Goal: Task Accomplishment & Management: Use online tool/utility

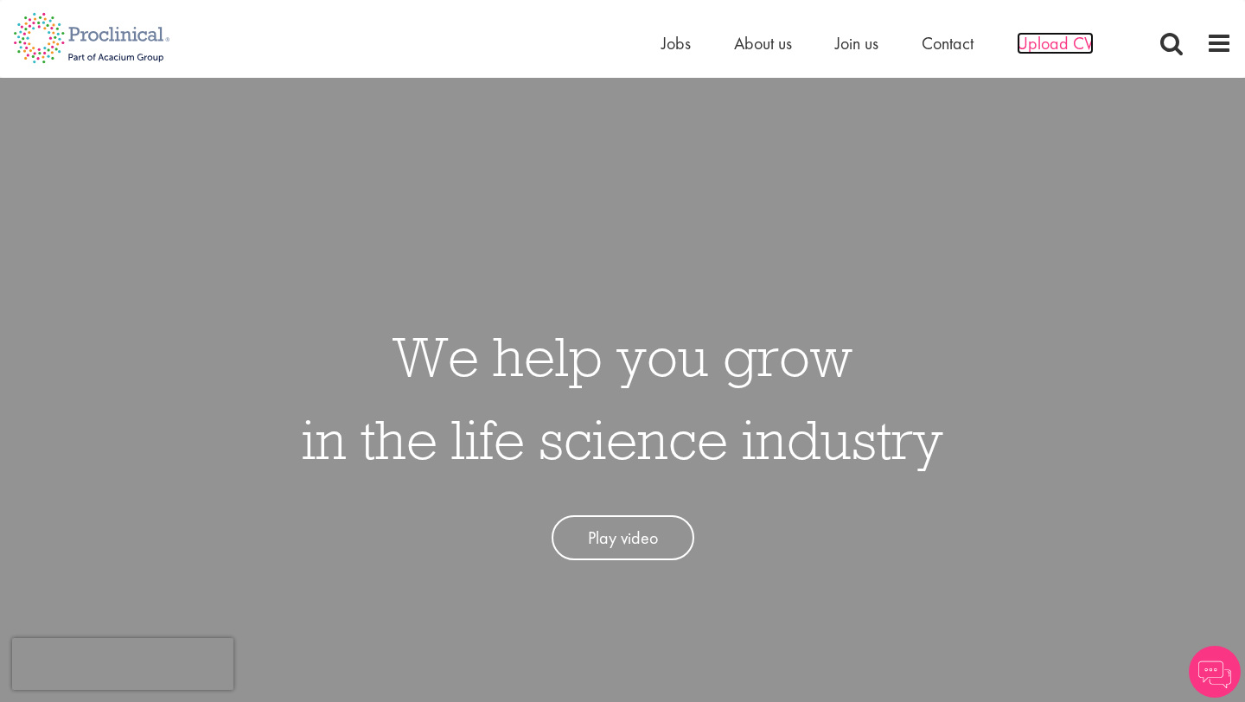
click at [1048, 44] on span "Upload CV" at bounding box center [1055, 43] width 77 height 22
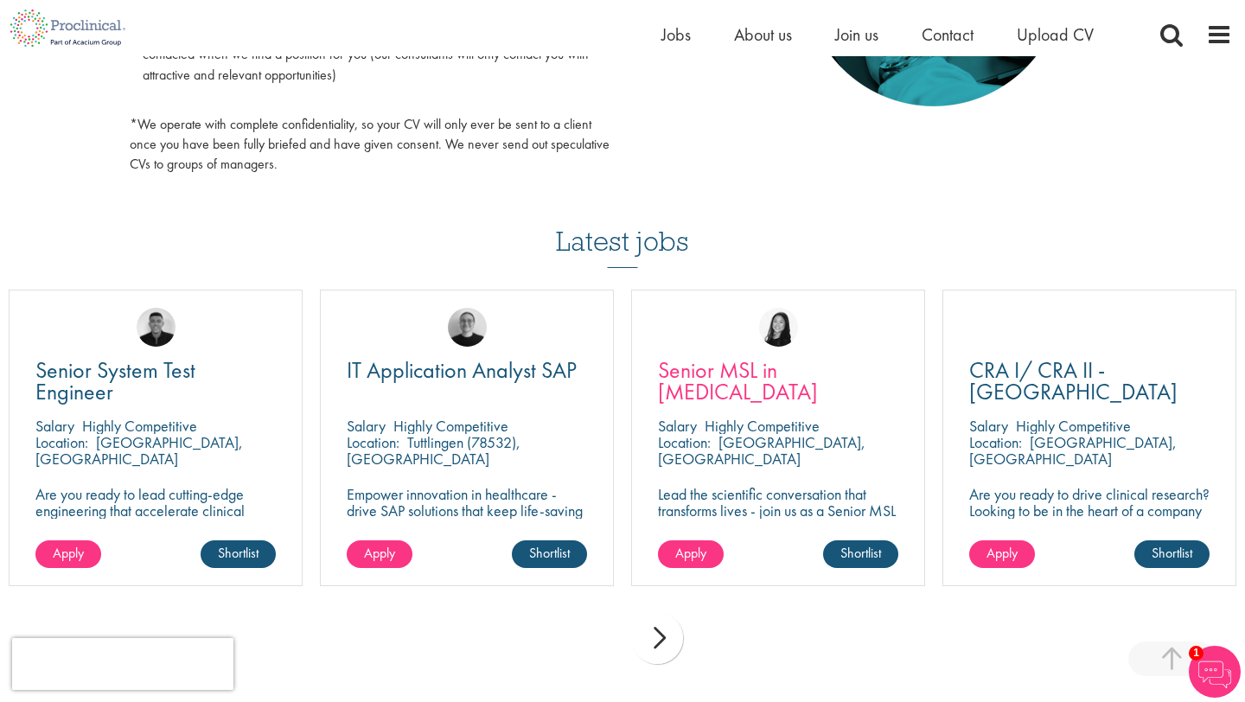
scroll to position [1031, 0]
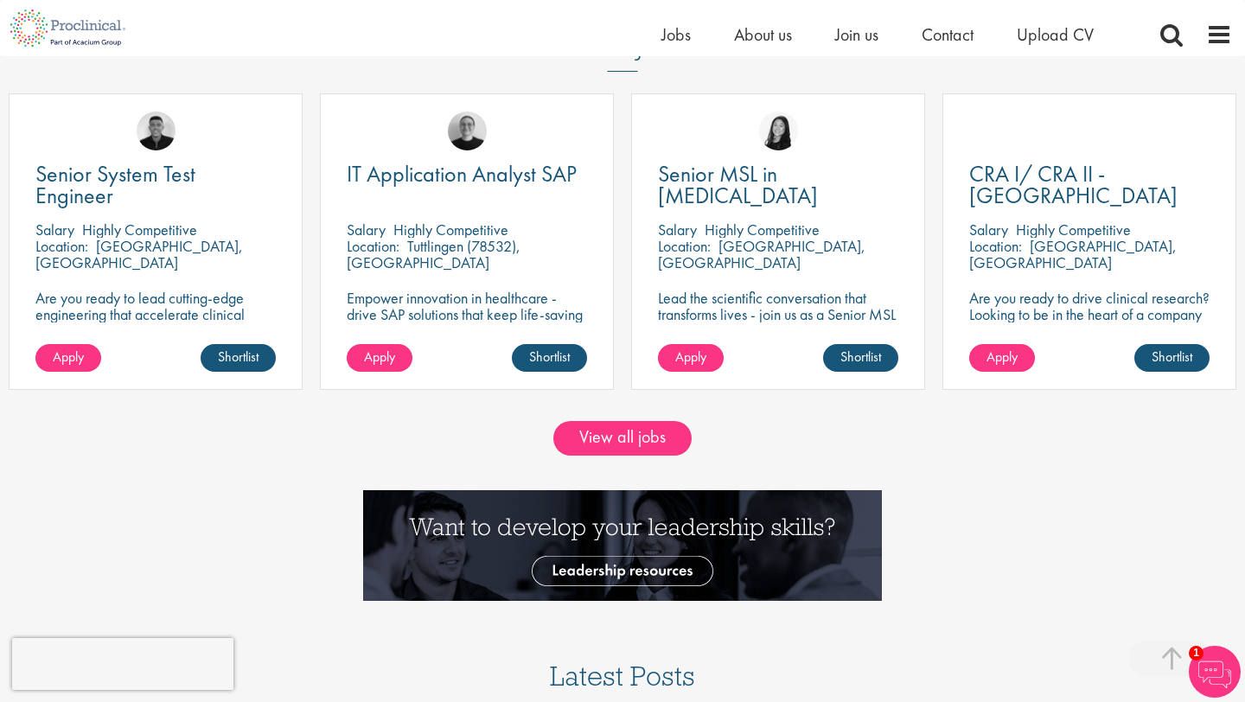
scroll to position [1690, 0]
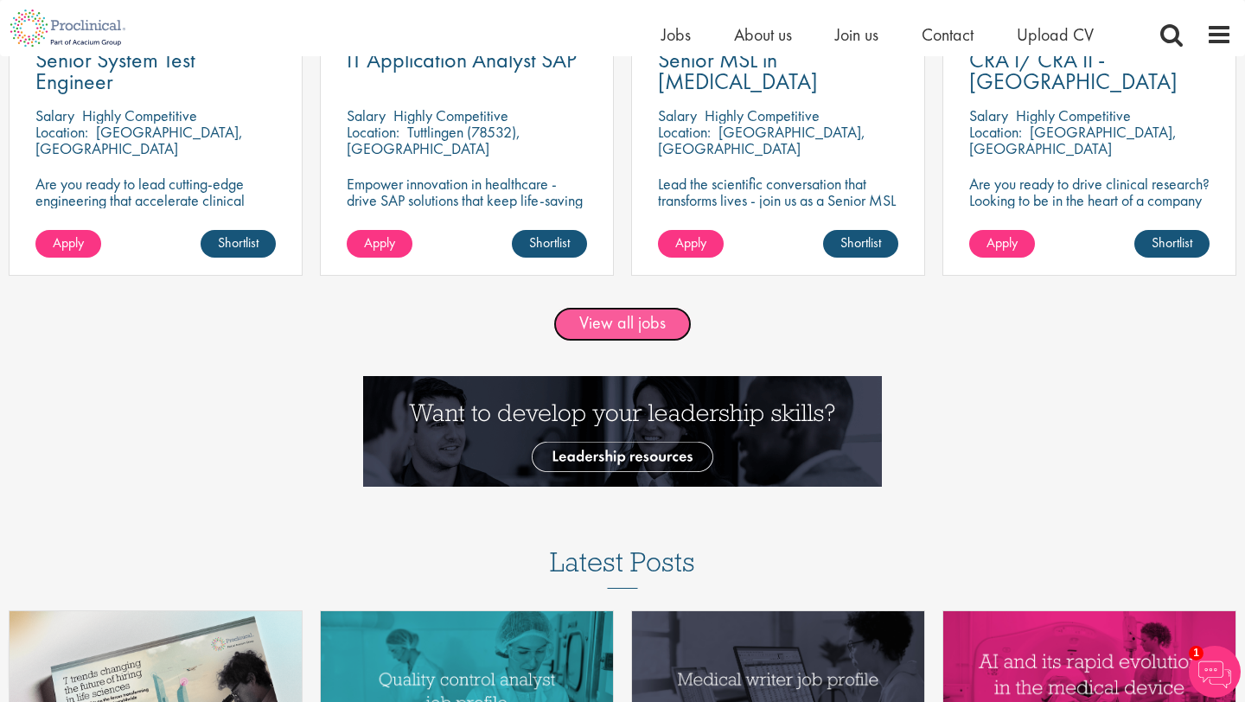
click at [624, 328] on link "View all jobs" at bounding box center [622, 324] width 138 height 35
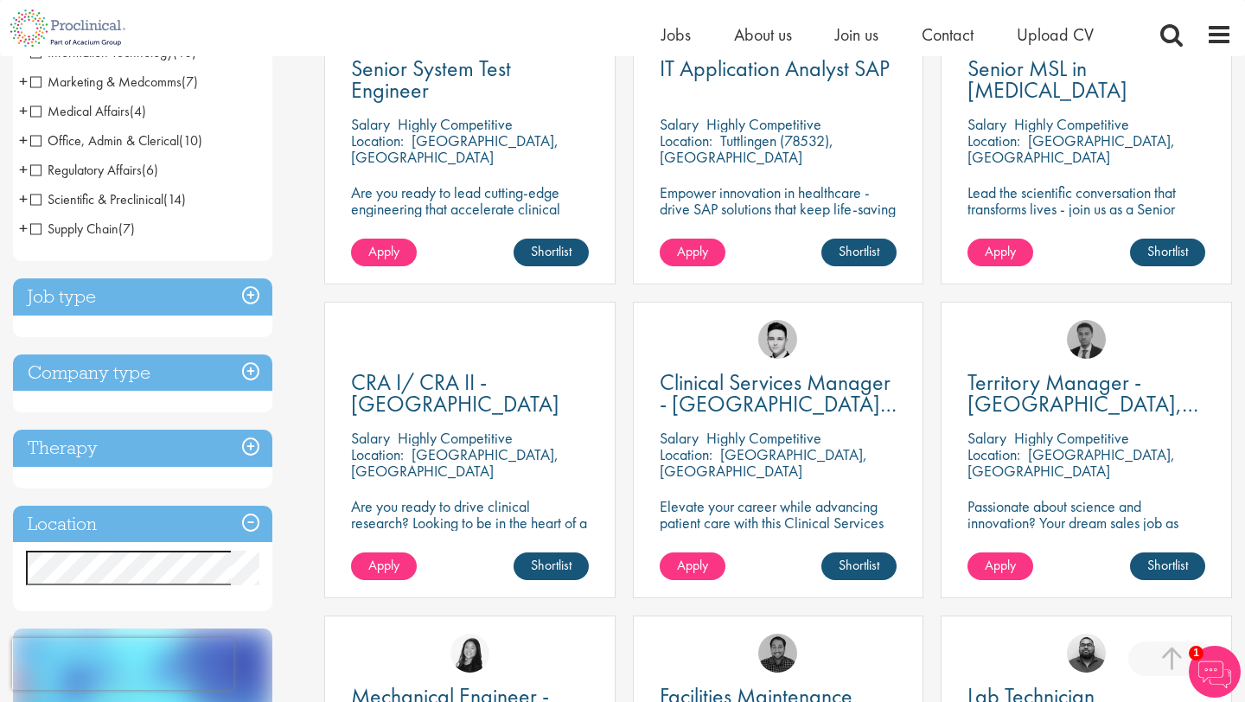
scroll to position [436, 0]
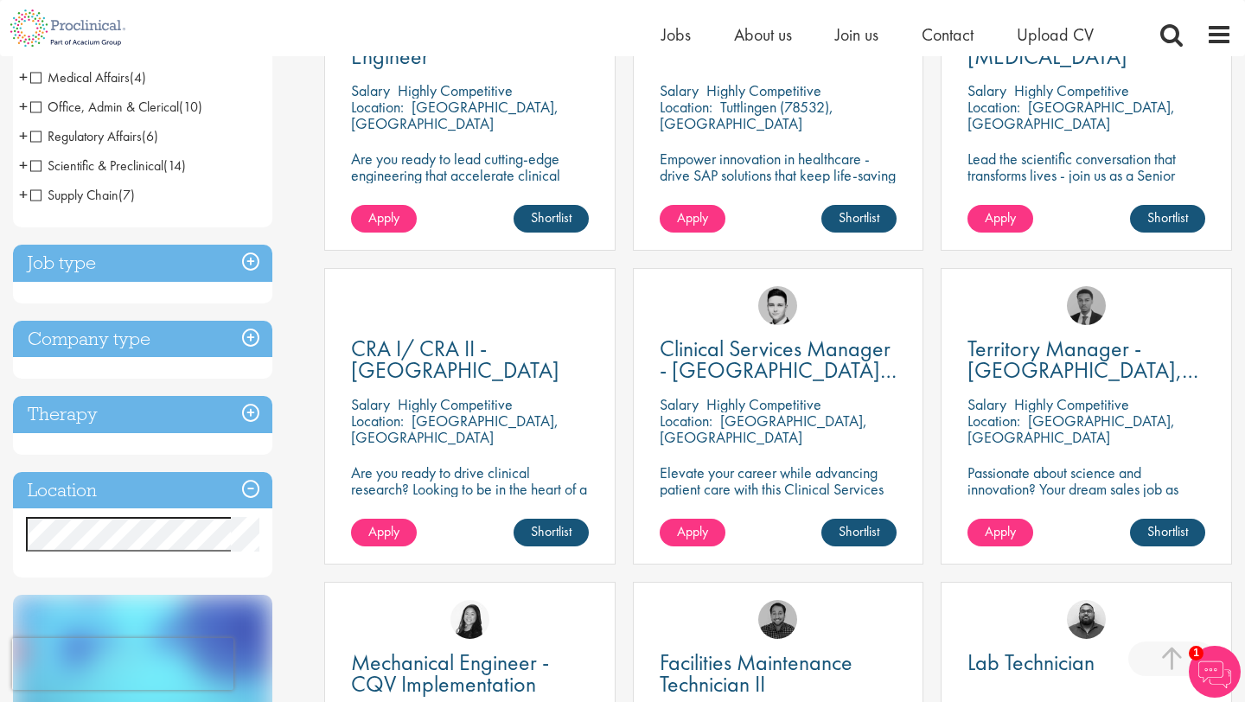
click at [164, 488] on h3 "Location" at bounding box center [142, 490] width 259 height 37
click at [169, 489] on h3 "Location" at bounding box center [142, 490] width 259 height 37
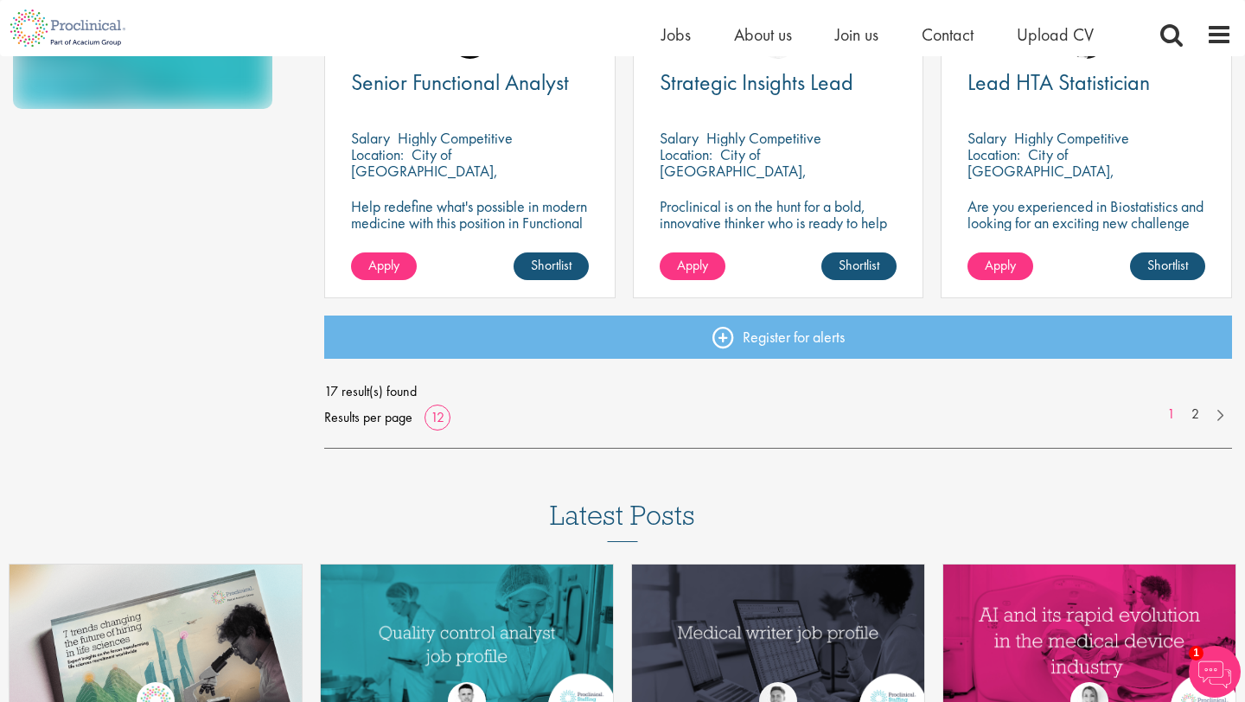
scroll to position [1331, 0]
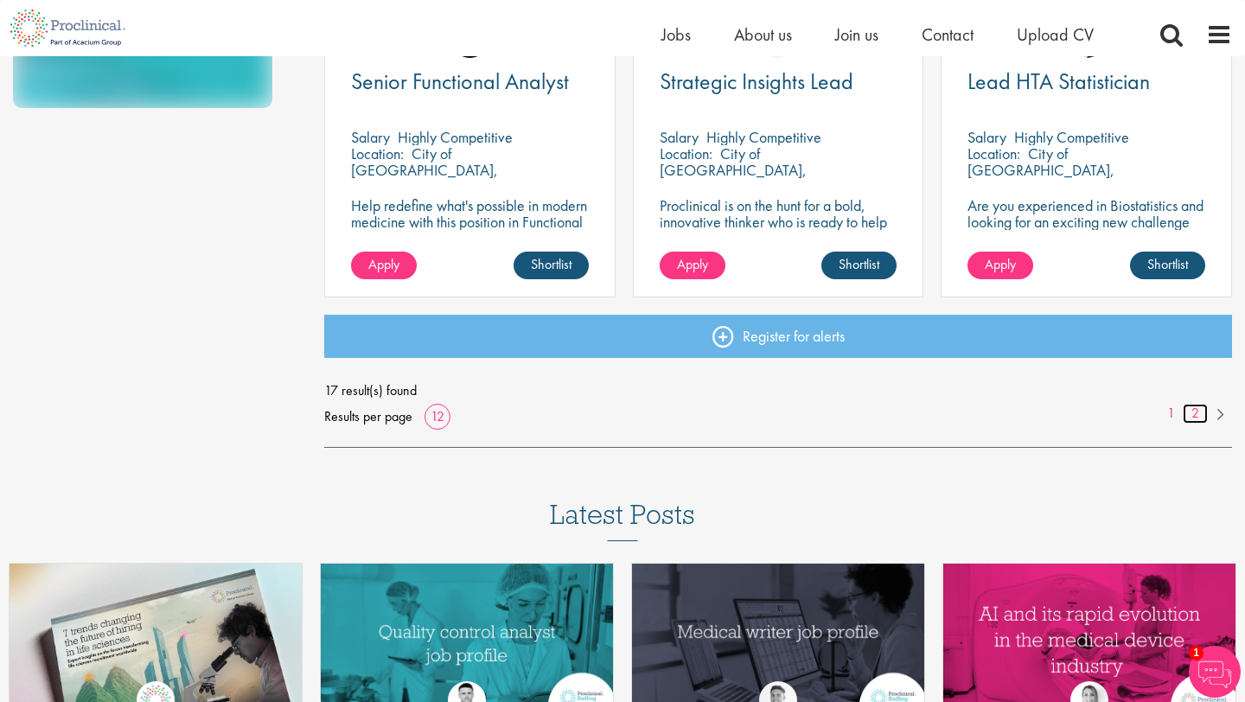
click at [1191, 412] on link "2" at bounding box center [1195, 414] width 25 height 20
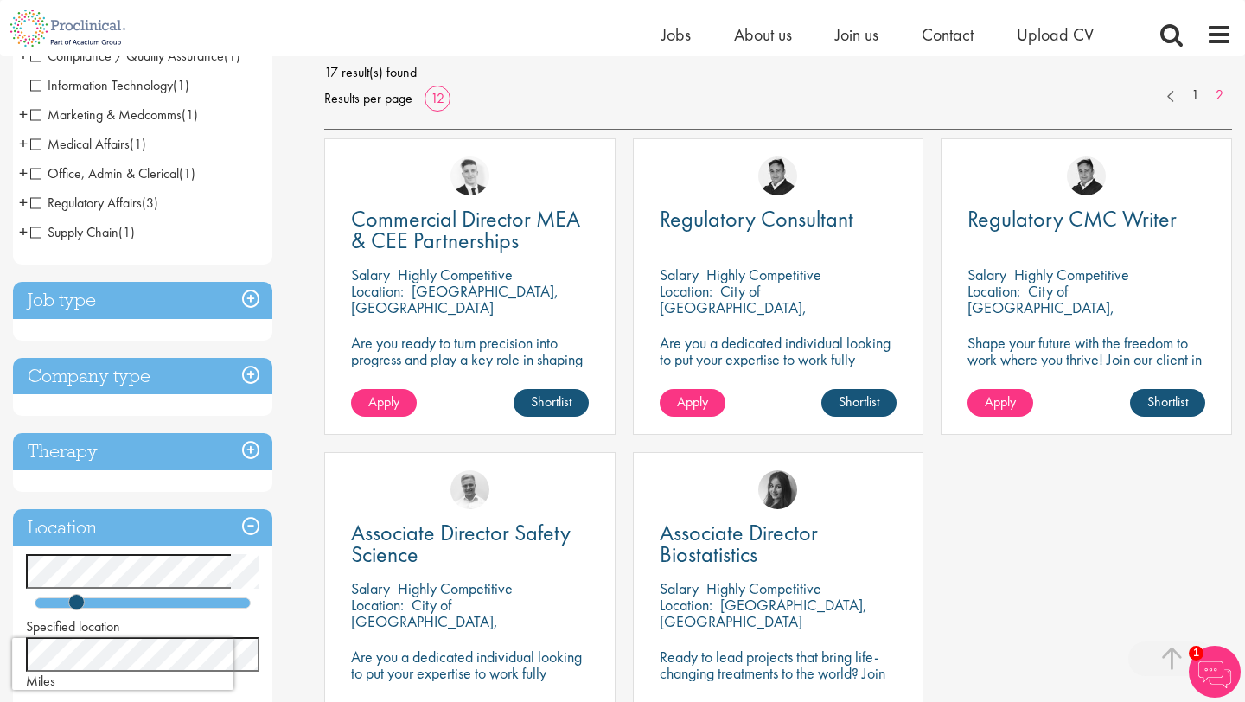
scroll to position [312, 0]
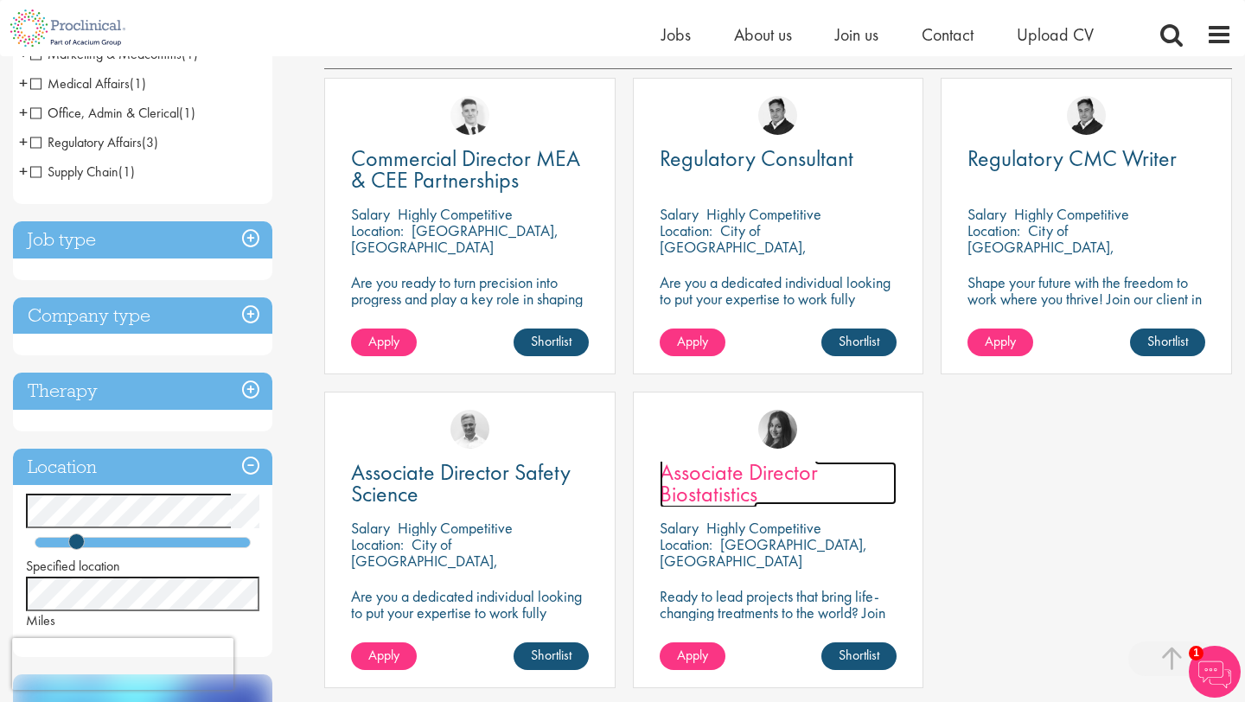
click at [753, 477] on span "Associate Director Biostatistics" at bounding box center [739, 482] width 158 height 51
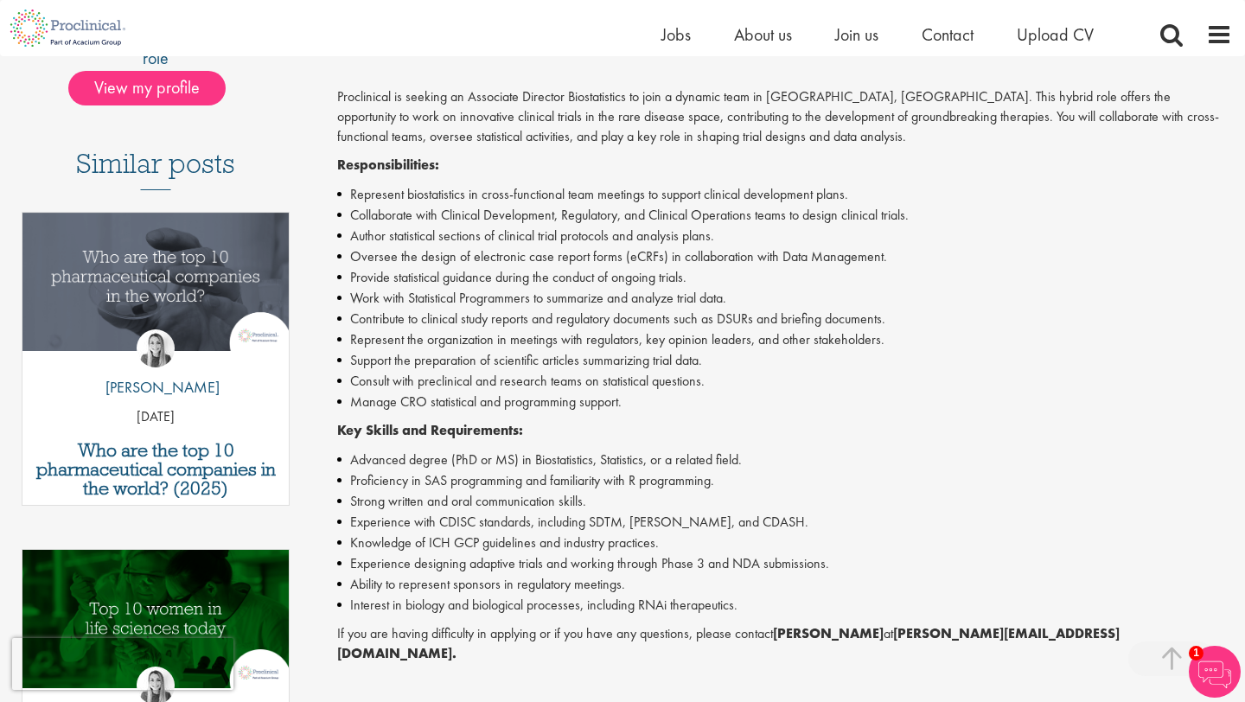
scroll to position [417, 0]
